Goal: Information Seeking & Learning: Understand process/instructions

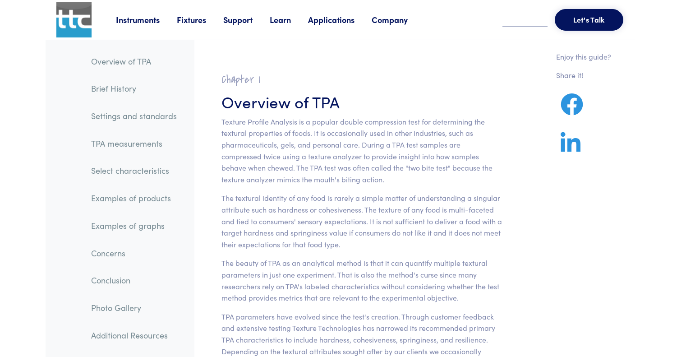
scroll to position [25, 0]
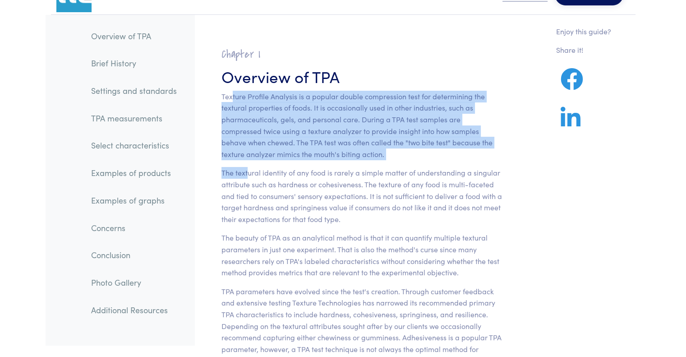
drag, startPoint x: 0, startPoint y: 0, endPoint x: 248, endPoint y: 165, distance: 298.0
click at [248, 165] on section "Chapter I Overview of TPA Texture Profile Analysis is a popular double compress…" at bounding box center [362, 283] width 324 height 493
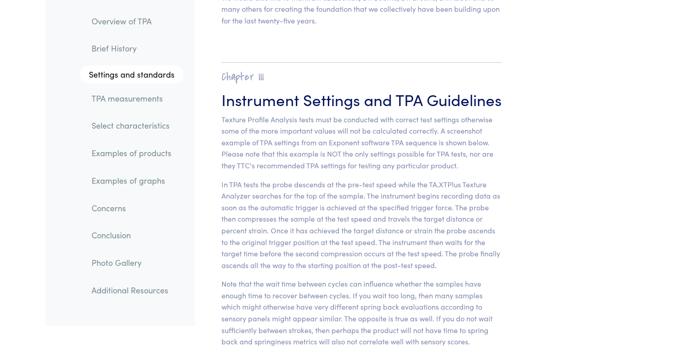
scroll to position [3440, 0]
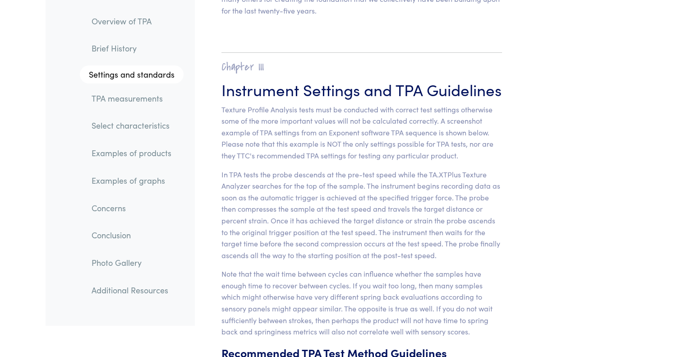
click at [223, 104] on p "Texture Profile Analysis tests must be conducted with correct test settings oth…" at bounding box center [361, 133] width 281 height 58
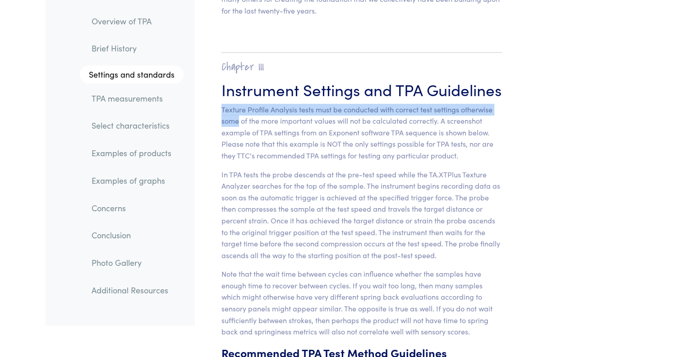
drag, startPoint x: 223, startPoint y: 102, endPoint x: 225, endPoint y: 114, distance: 12.0
click at [225, 114] on p "Texture Profile Analysis tests must be conducted with correct test settings oth…" at bounding box center [361, 133] width 281 height 58
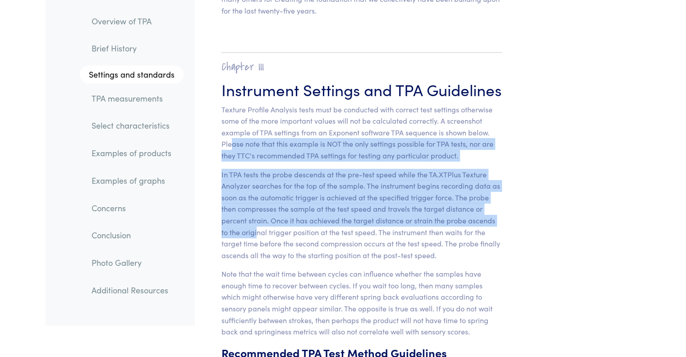
drag, startPoint x: 233, startPoint y: 131, endPoint x: 247, endPoint y: 214, distance: 84.7
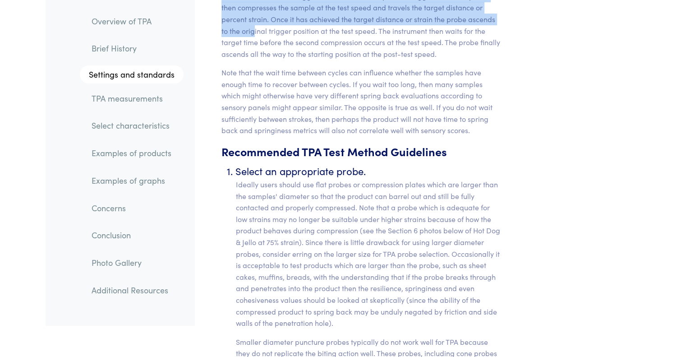
scroll to position [3642, 0]
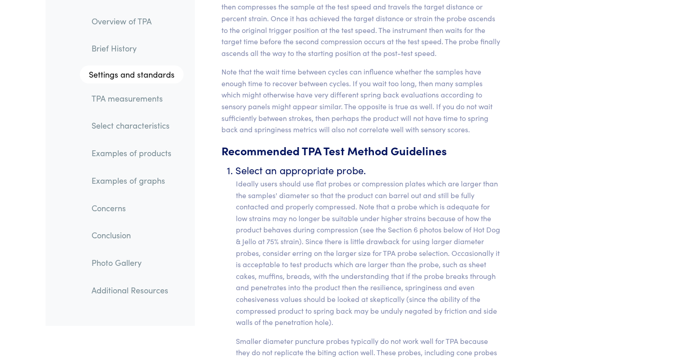
click at [254, 162] on li "Select an appropriate probe. Ideally users should use flat probes or compressio…" at bounding box center [369, 310] width 266 height 296
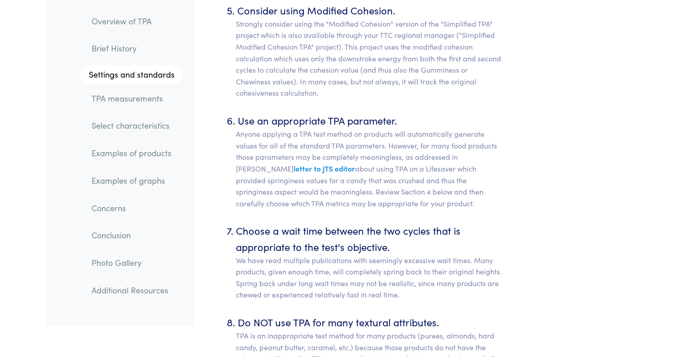
scroll to position [4527, 0]
click at [309, 198] on ol "Select an appropriate probe. Ideally users should use flat probes or compressio…" at bounding box center [361, 129] width 281 height 1703
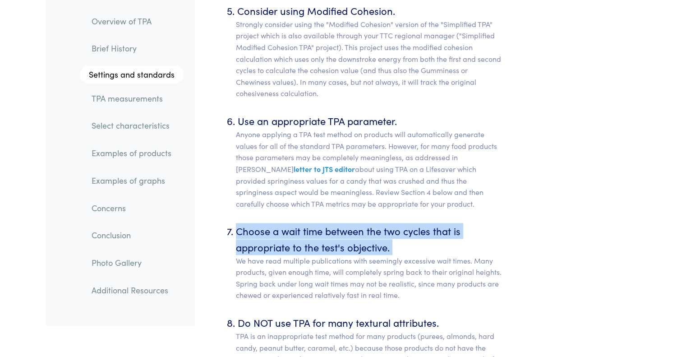
click at [309, 198] on ol "Select an appropriate probe. Ideally users should use flat probes or compressio…" at bounding box center [361, 129] width 281 height 1703
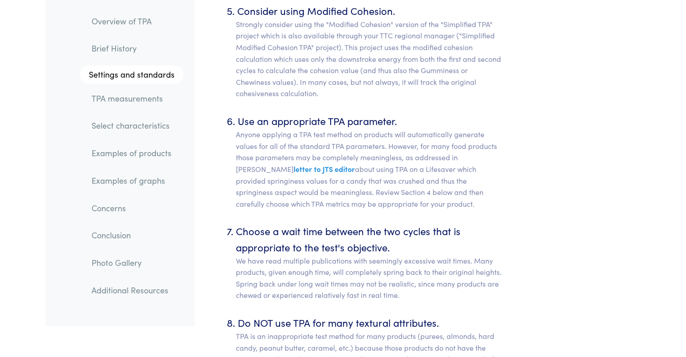
click at [245, 133] on p "Anyone applying a TPA test method on products will automatically generate value…" at bounding box center [369, 169] width 266 height 81
